Goal: Navigation & Orientation: Find specific page/section

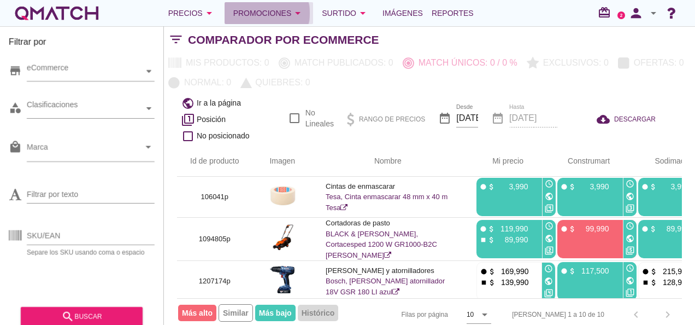
click at [255, 16] on div "Promociones arrow_drop_down" at bounding box center [269, 13] width 72 height 13
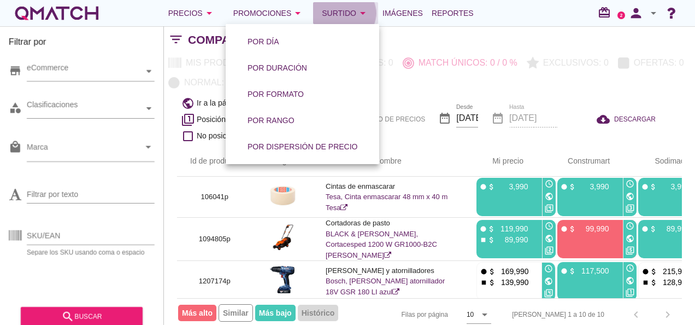
click at [337, 15] on div "Surtido arrow_drop_down" at bounding box center [346, 13] width 48 height 13
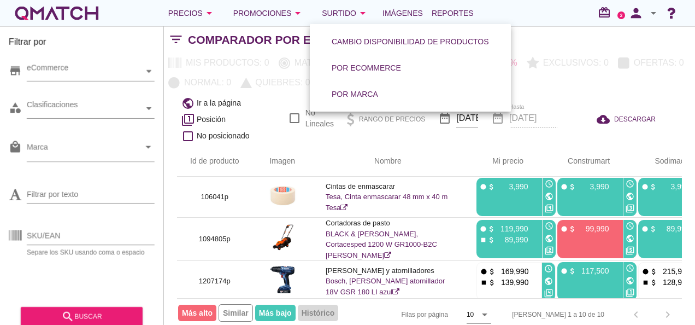
click at [520, 9] on div "Precios arrow_drop_down Promociones arrow_drop_down Surtido arrow_drop_down Imá…" at bounding box center [347, 13] width 669 height 22
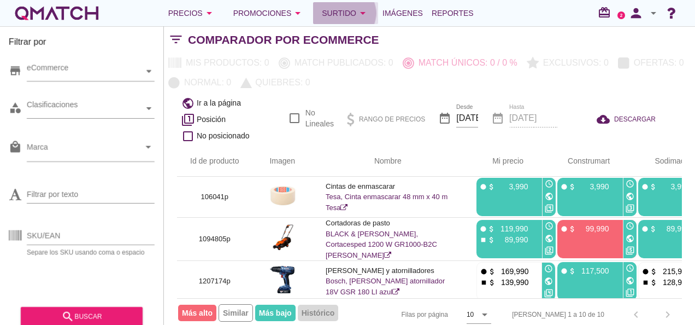
click at [332, 13] on div "Surtido arrow_drop_down" at bounding box center [346, 13] width 48 height 13
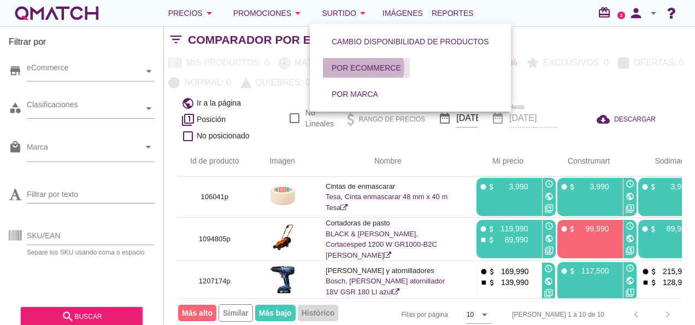
click at [340, 59] on button "Por eCommerce" at bounding box center [366, 68] width 87 height 20
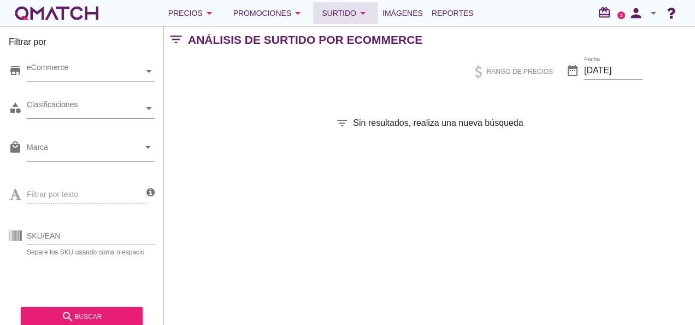
click at [341, 12] on div "Surtido arrow_drop_down" at bounding box center [346, 13] width 48 height 13
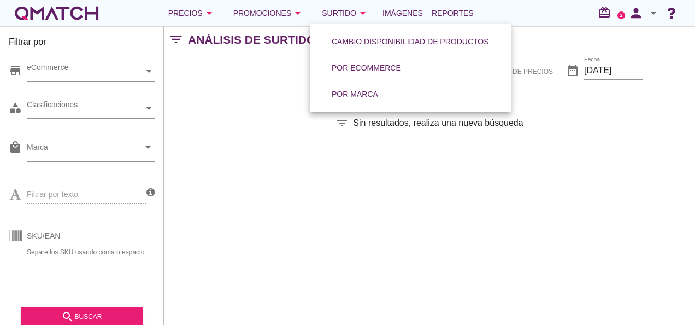
click at [271, 126] on div "filter_list Sin resultados, realiza una nueva búsqueda" at bounding box center [429, 122] width 531 height 13
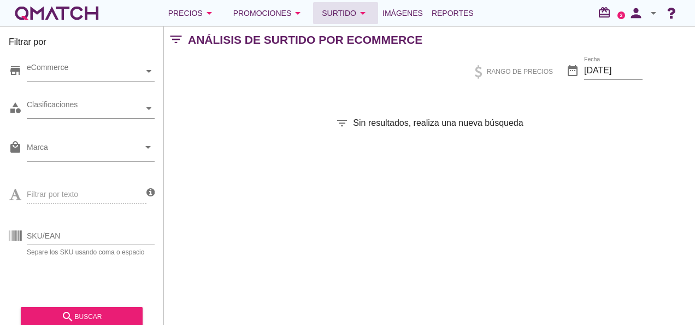
click at [331, 15] on div "Surtido arrow_drop_down" at bounding box center [346, 13] width 48 height 13
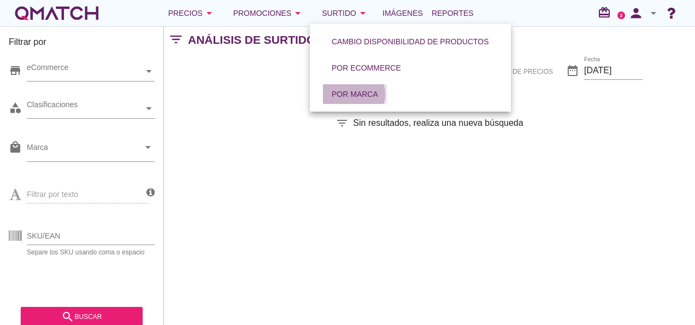
click at [330, 89] on button "Por marca" at bounding box center [355, 94] width 64 height 20
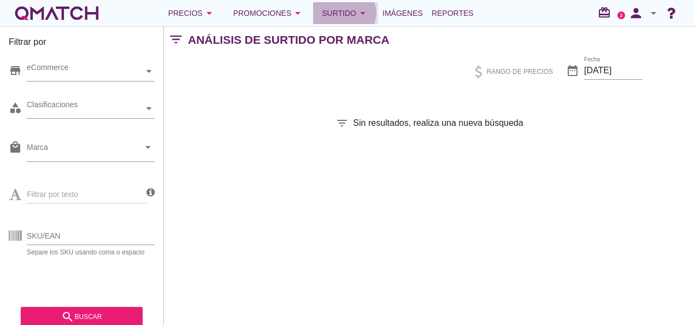
click at [333, 9] on div "Surtido arrow_drop_down" at bounding box center [346, 13] width 48 height 13
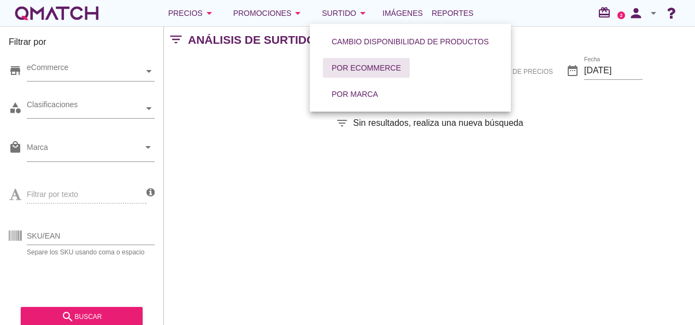
click at [344, 70] on div "Por eCommerce" at bounding box center [366, 67] width 69 height 11
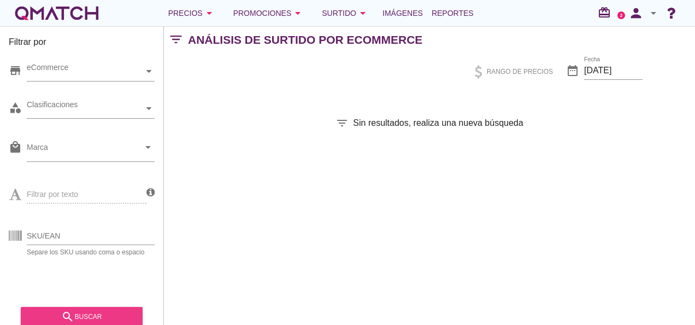
click at [75, 312] on div "search buscar" at bounding box center [82, 316] width 104 height 13
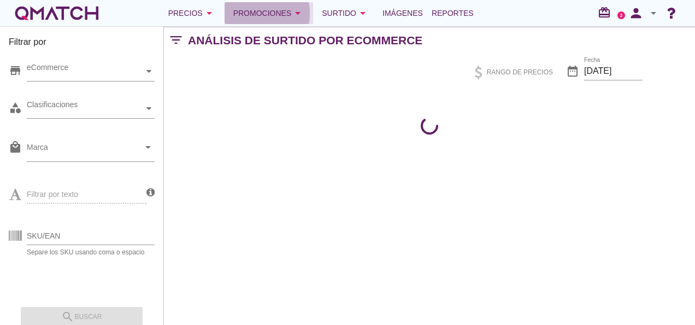
click at [266, 17] on div "Promociones arrow_drop_down" at bounding box center [269, 13] width 72 height 13
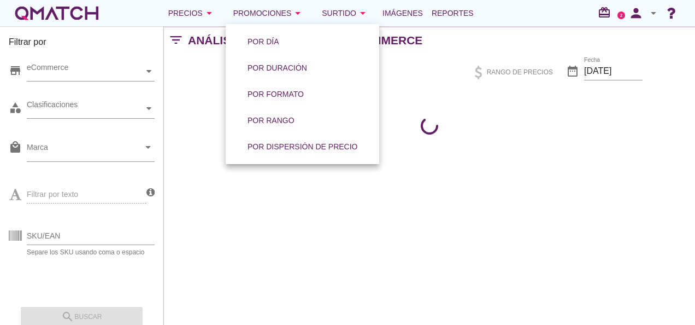
click at [423, 62] on div "Rango de precios date_range Fecha [DATE]" at bounding box center [429, 72] width 531 height 37
